Goal: Task Accomplishment & Management: Use online tool/utility

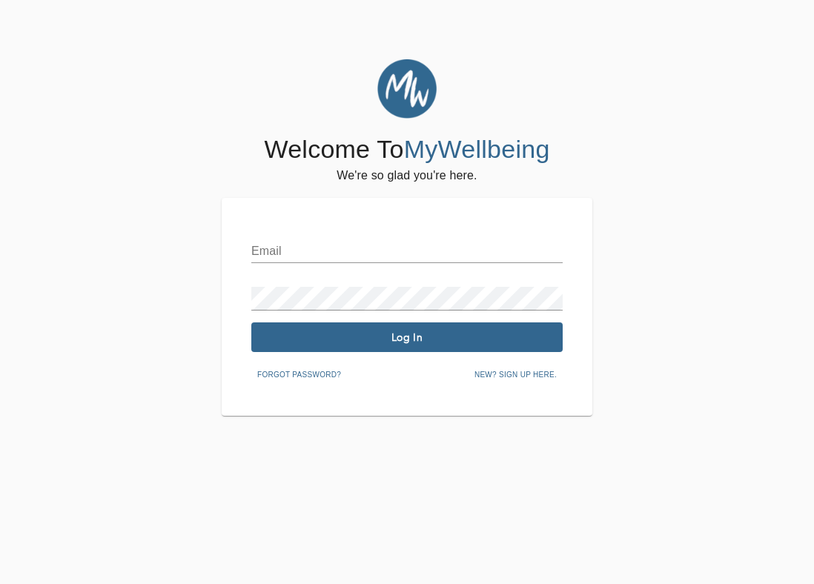
click at [280, 249] on input "text" at bounding box center [406, 251] width 311 height 24
type input "[PERSON_NAME][EMAIL_ADDRESS][DOMAIN_NAME]"
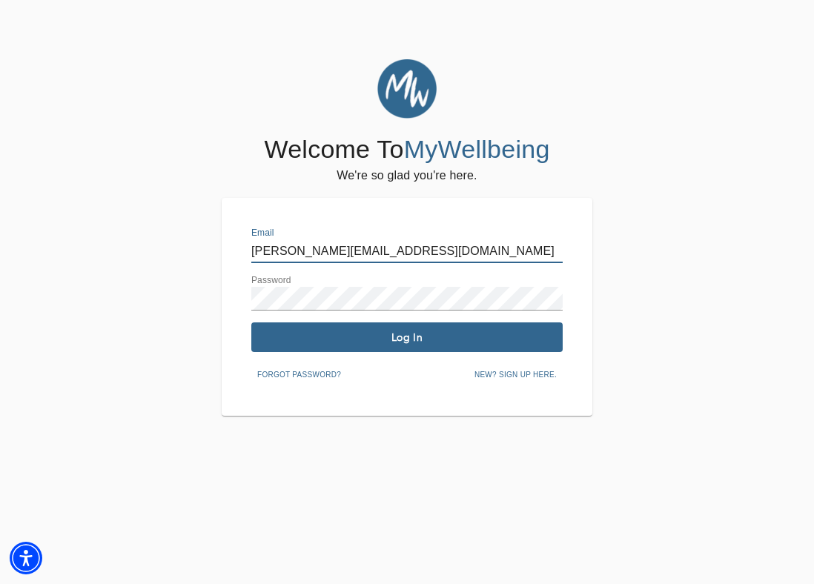
click at [428, 351] on button "Log In" at bounding box center [406, 337] width 311 height 30
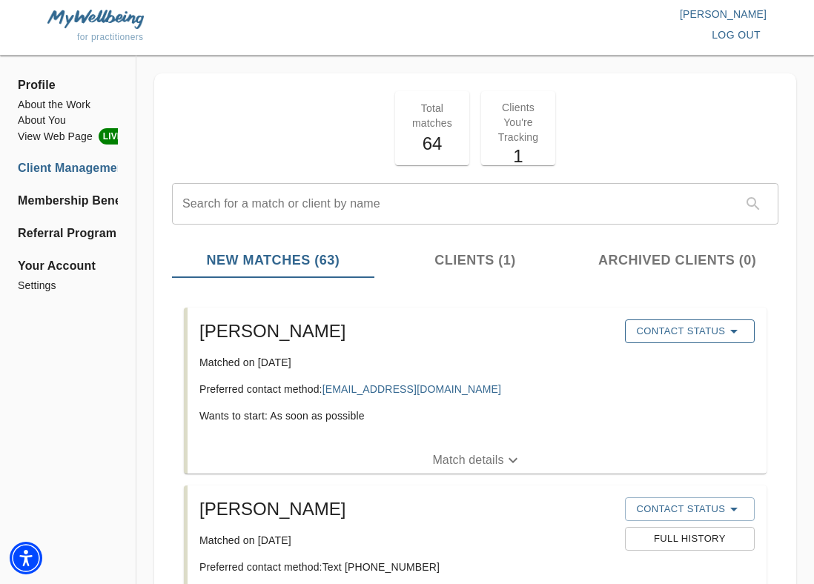
click at [689, 337] on span "Contact Status" at bounding box center [689, 331] width 115 height 18
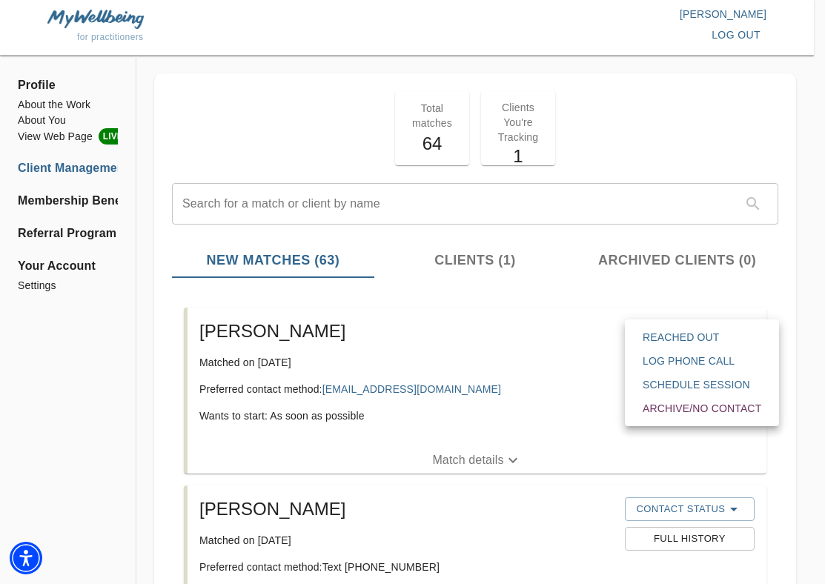
click at [690, 340] on span "Reached Out" at bounding box center [702, 337] width 119 height 15
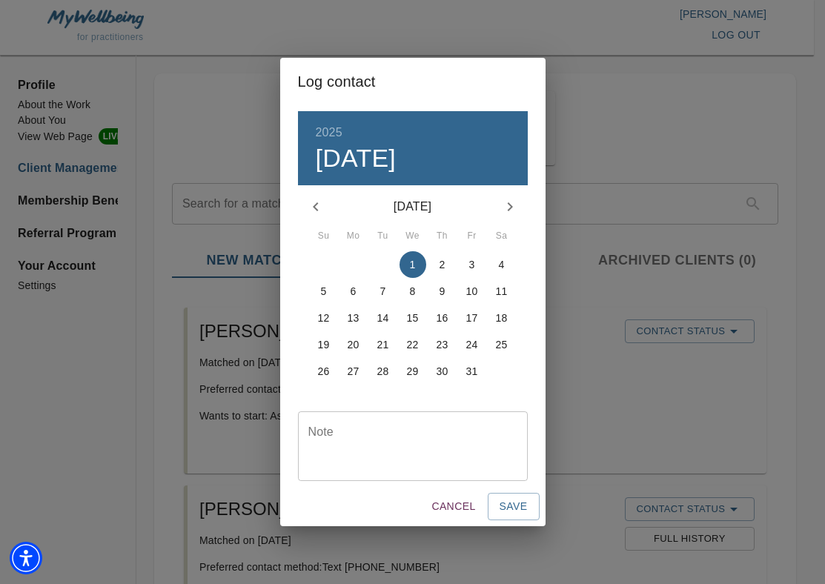
click at [445, 424] on div "Note" at bounding box center [413, 446] width 230 height 70
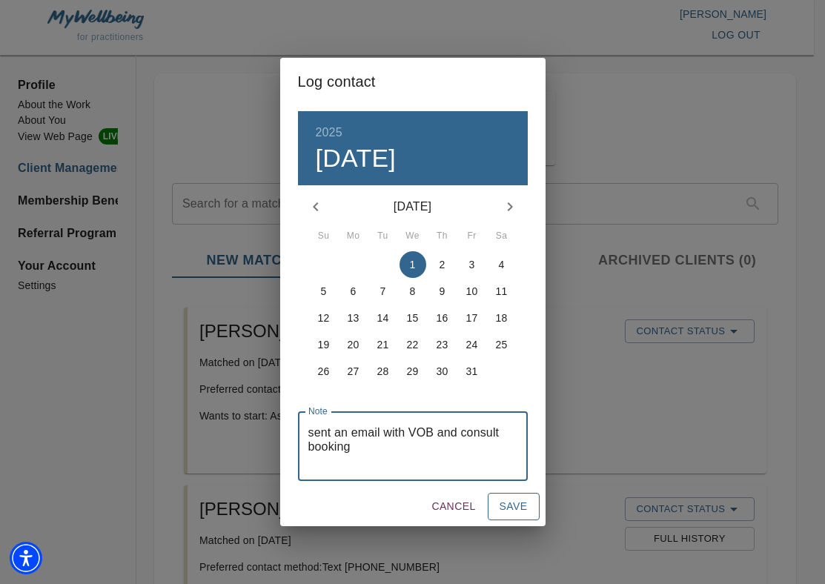
type textarea "sent an email with VOB and consult booking"
click at [528, 503] on button "Save" at bounding box center [514, 506] width 52 height 27
